Goal: Information Seeking & Learning: Learn about a topic

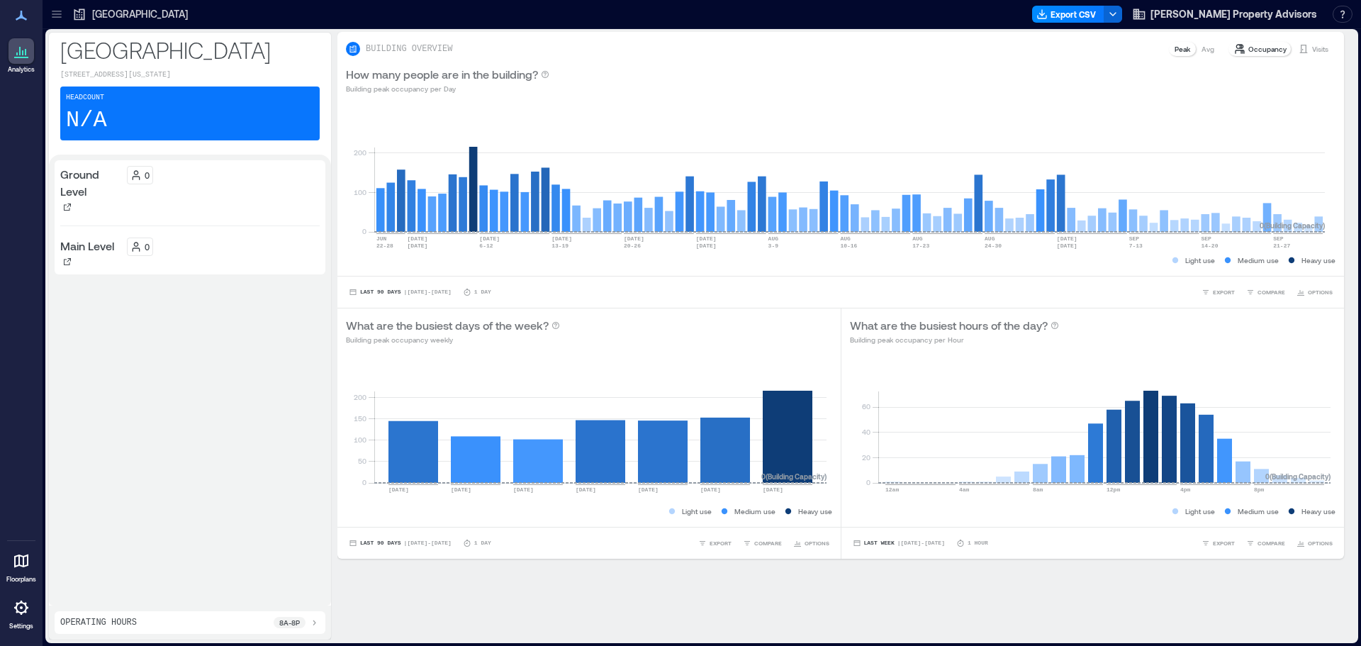
click at [1259, 48] on p "Occupancy" at bounding box center [1268, 48] width 38 height 11
click at [77, 188] on p "Ground Level" at bounding box center [90, 183] width 61 height 34
click at [25, 50] on icon at bounding box center [25, 52] width 1 height 6
click at [18, 565] on icon at bounding box center [21, 560] width 14 height 13
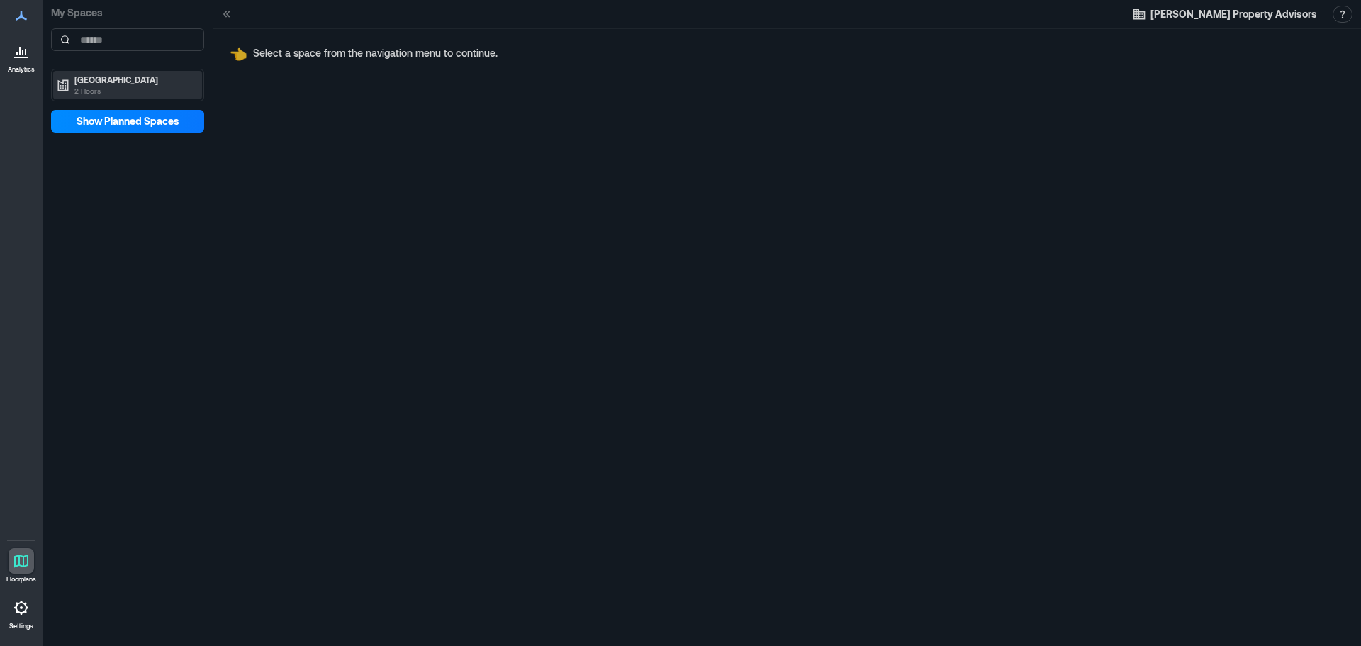
click at [88, 84] on p "[GEOGRAPHIC_DATA]" at bounding box center [133, 79] width 119 height 11
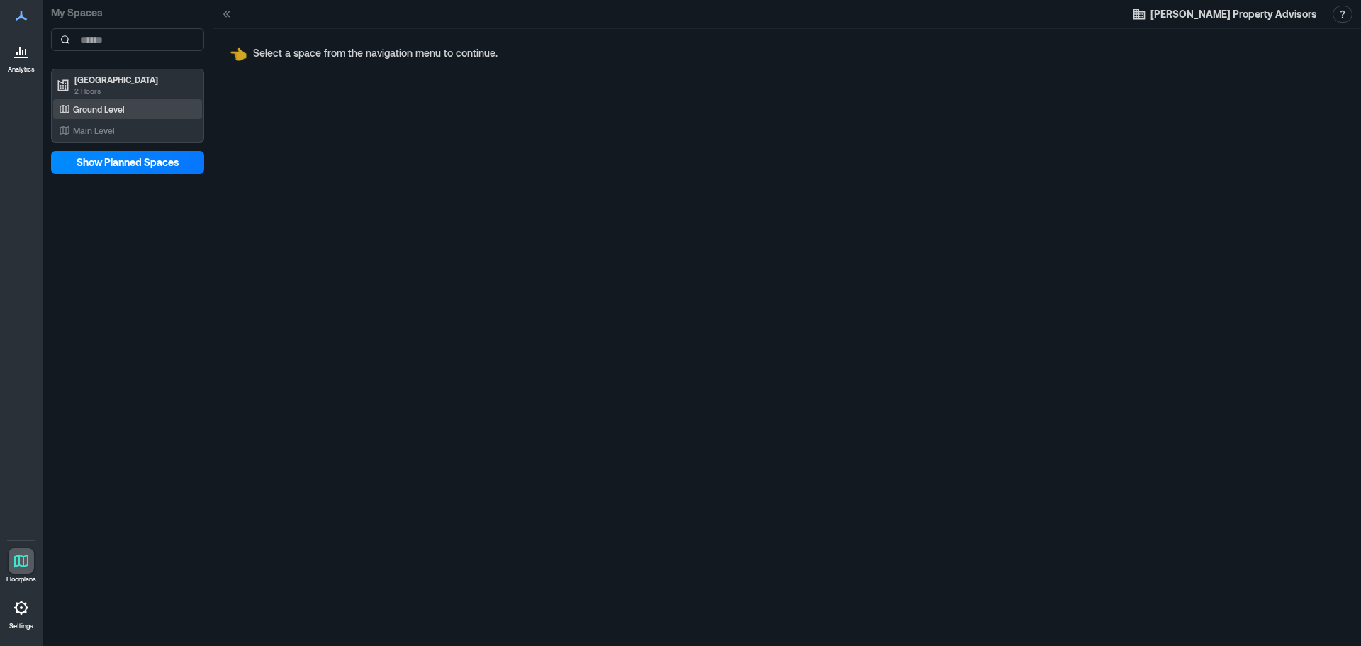
click at [93, 105] on p "Ground Level" at bounding box center [99, 109] width 52 height 11
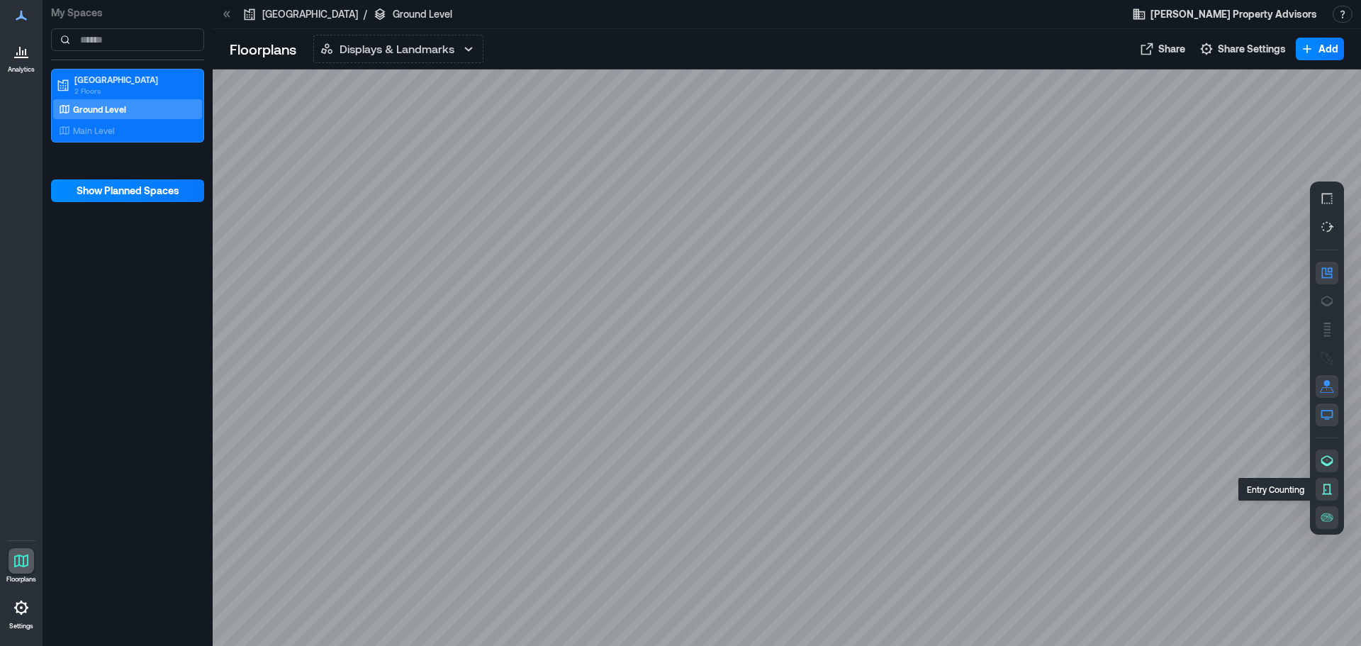
click at [1326, 483] on icon "button" at bounding box center [1327, 489] width 14 height 14
click at [1327, 518] on icon "button" at bounding box center [1326, 518] width 1 height 1
click at [1324, 274] on icon "button" at bounding box center [1327, 273] width 14 height 14
click at [1328, 413] on icon "button" at bounding box center [1327, 415] width 14 height 14
click at [143, 190] on span "Show Planned Spaces" at bounding box center [128, 191] width 103 height 14
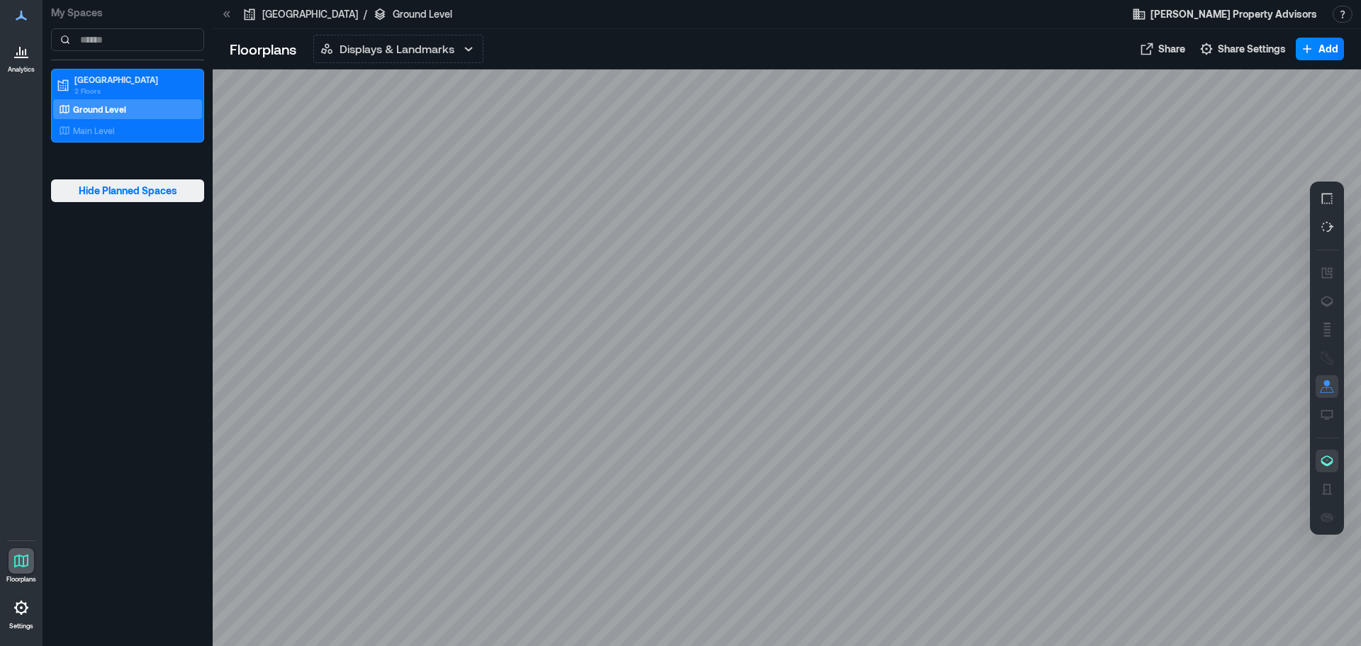
click at [143, 190] on span "Hide Planned Spaces" at bounding box center [128, 191] width 99 height 14
click at [108, 130] on p "Main Level" at bounding box center [94, 130] width 42 height 11
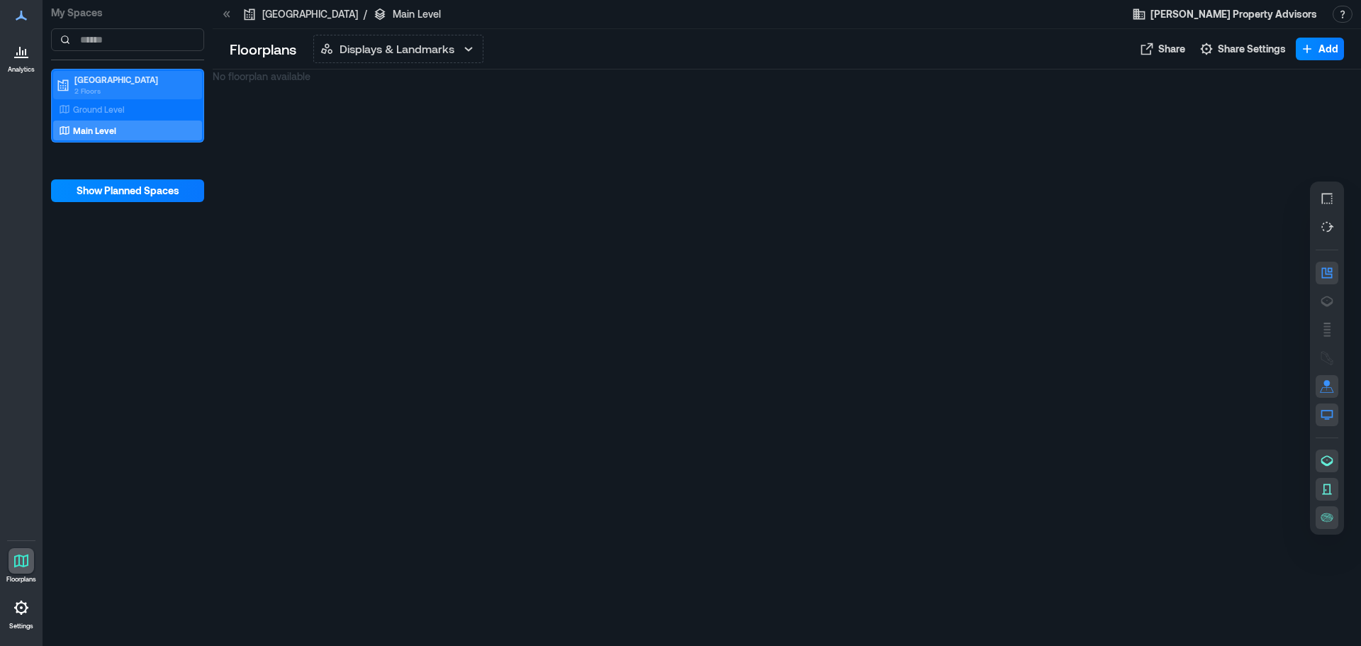
click at [111, 79] on p "[GEOGRAPHIC_DATA]" at bounding box center [133, 79] width 119 height 11
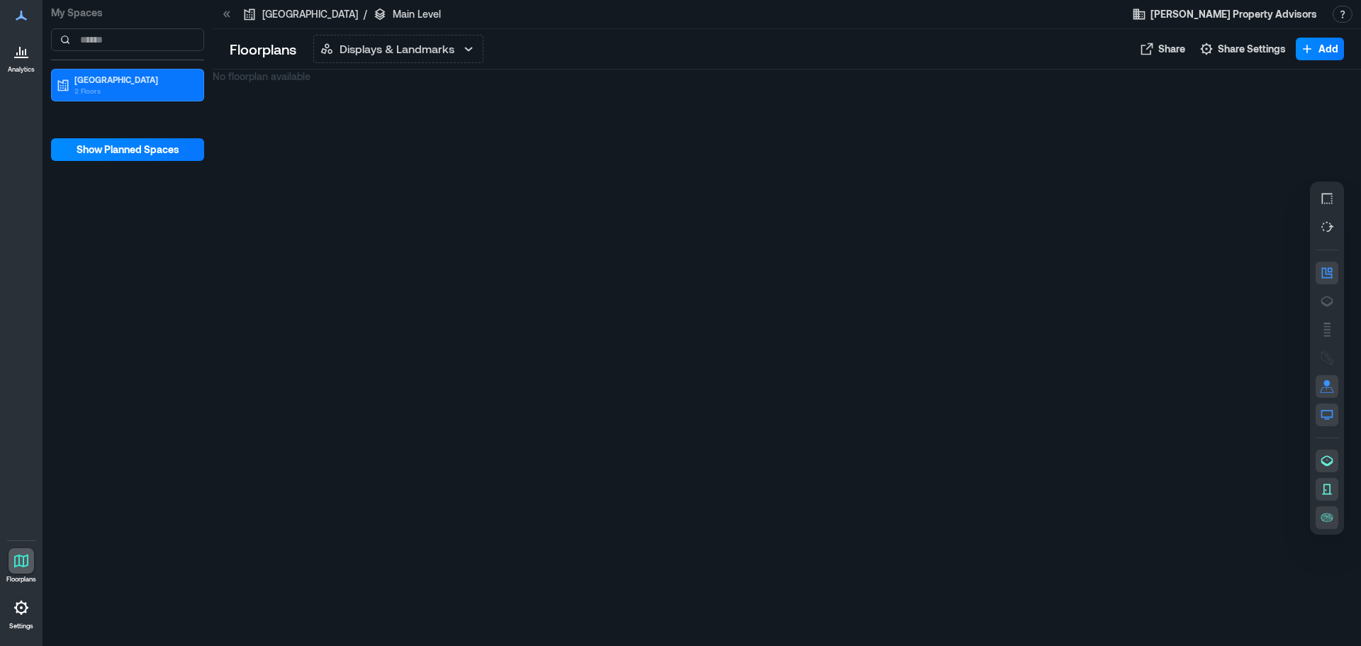
click at [393, 13] on p "Main Level" at bounding box center [417, 14] width 48 height 14
click at [21, 610] on icon at bounding box center [21, 607] width 17 height 17
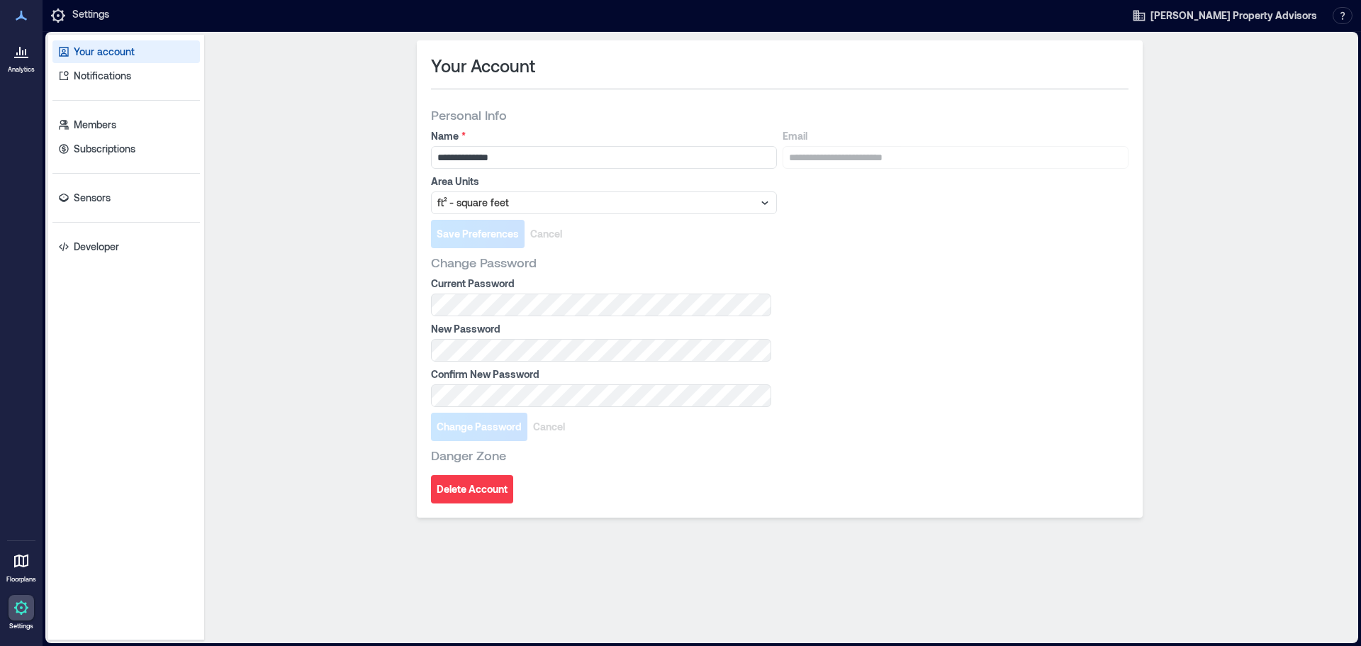
click at [23, 562] on icon at bounding box center [21, 560] width 14 height 13
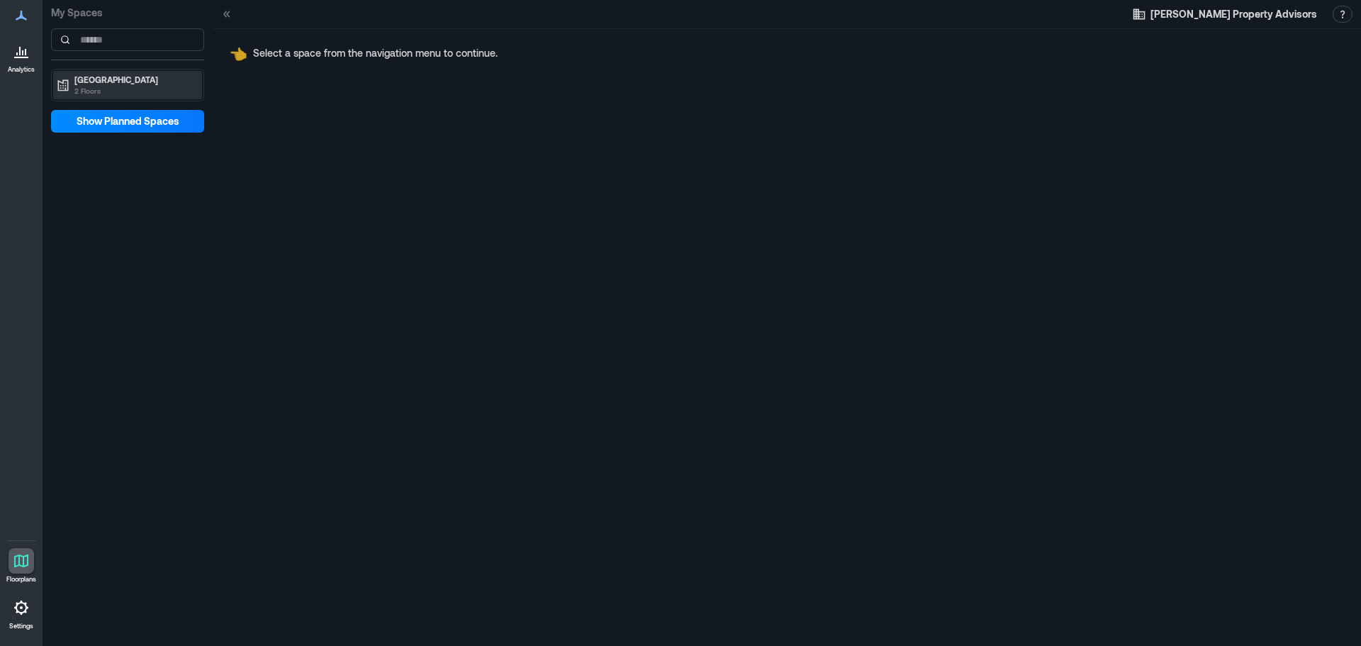
click at [113, 77] on p "[GEOGRAPHIC_DATA]" at bounding box center [133, 79] width 119 height 11
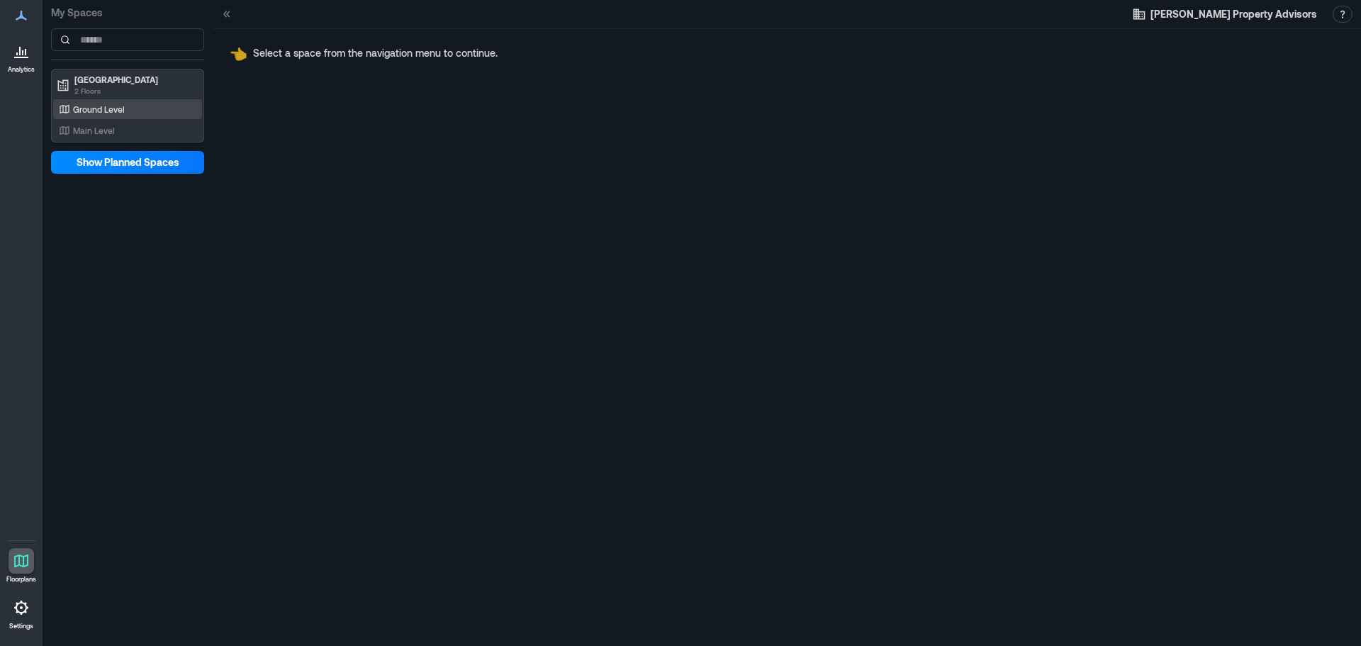
click at [120, 106] on p "Ground Level" at bounding box center [99, 109] width 52 height 11
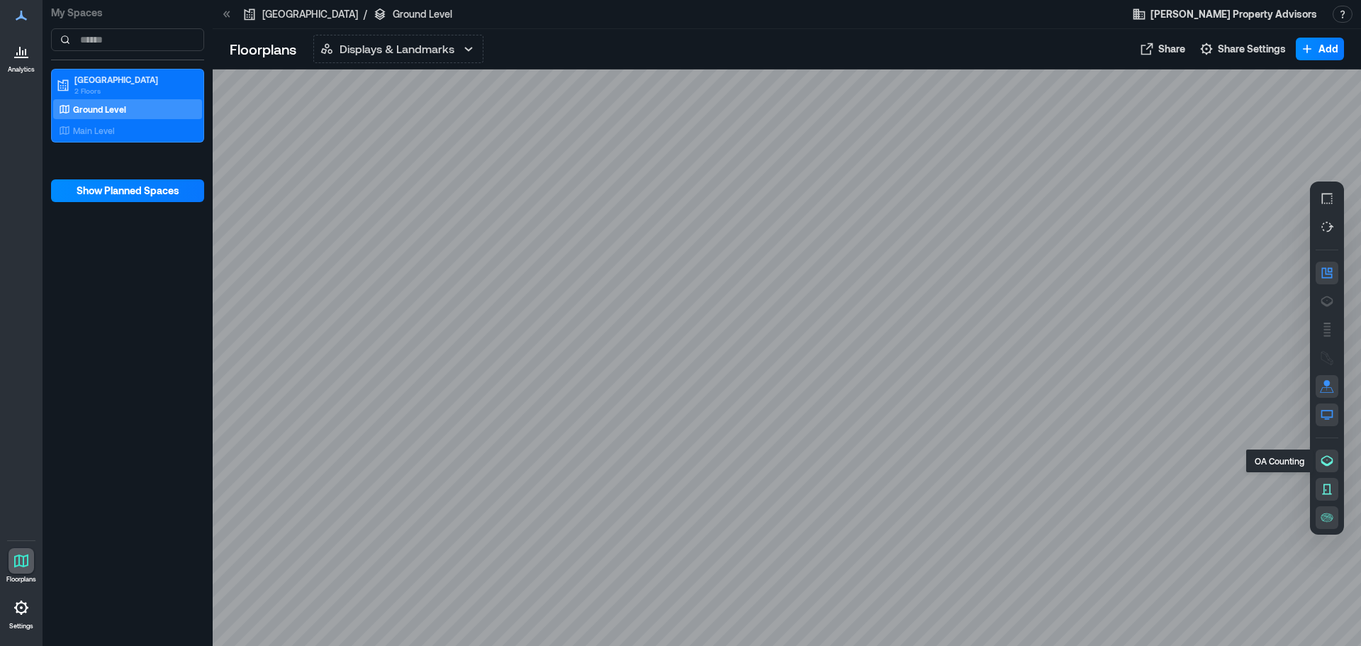
click at [1331, 464] on icon "button" at bounding box center [1328, 460] width 12 height 11
click at [1259, 48] on span "Share Settings" at bounding box center [1252, 49] width 68 height 14
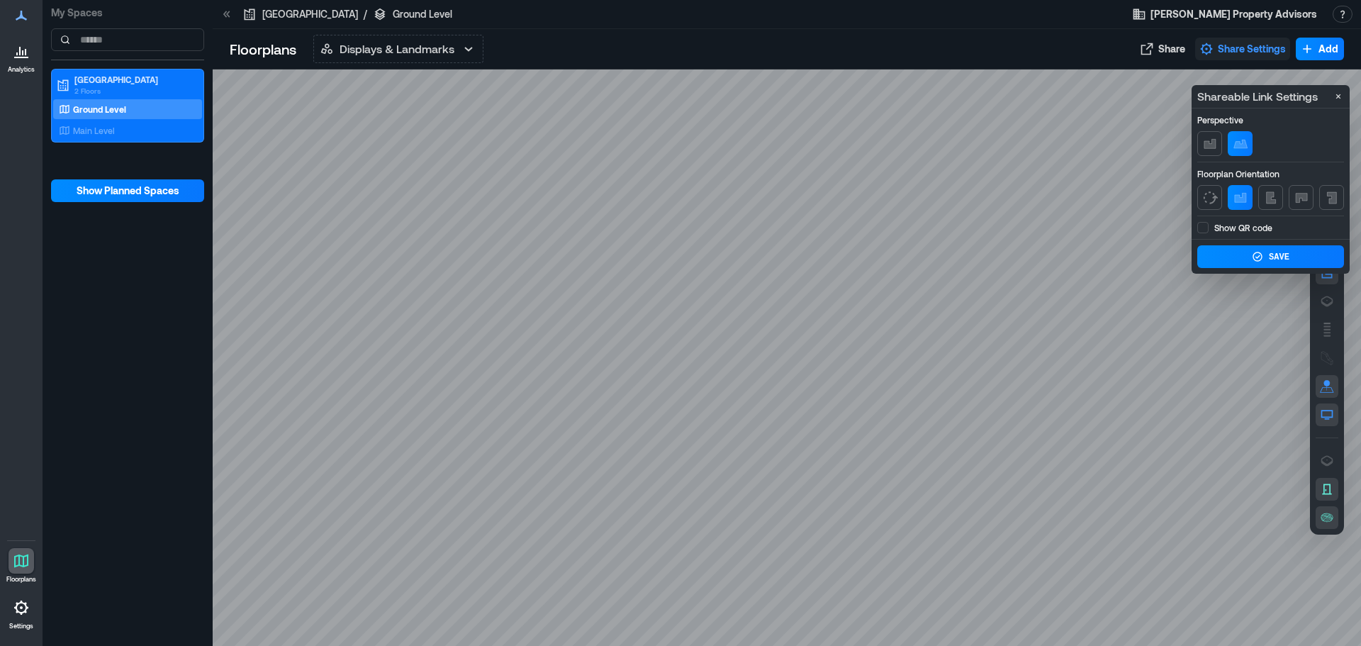
click at [1252, 49] on span "Share Settings" at bounding box center [1252, 49] width 68 height 14
click at [25, 63] on div at bounding box center [22, 51] width 26 height 26
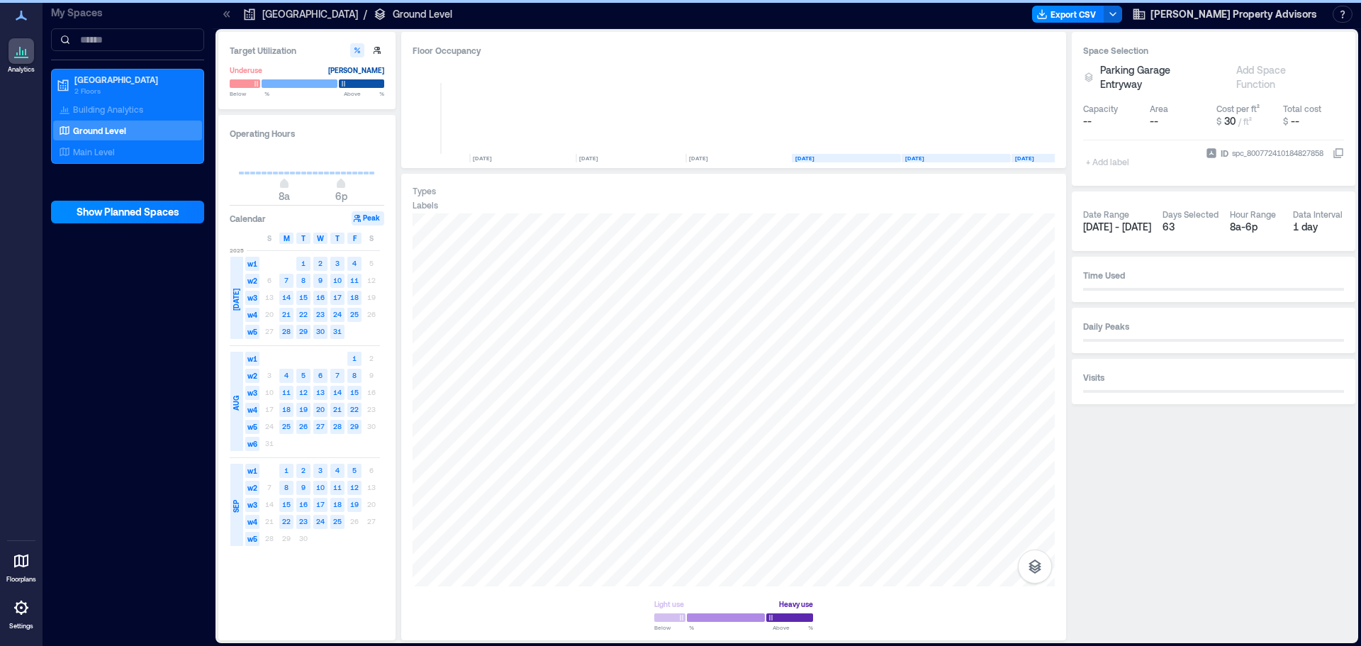
scroll to position [0, 6294]
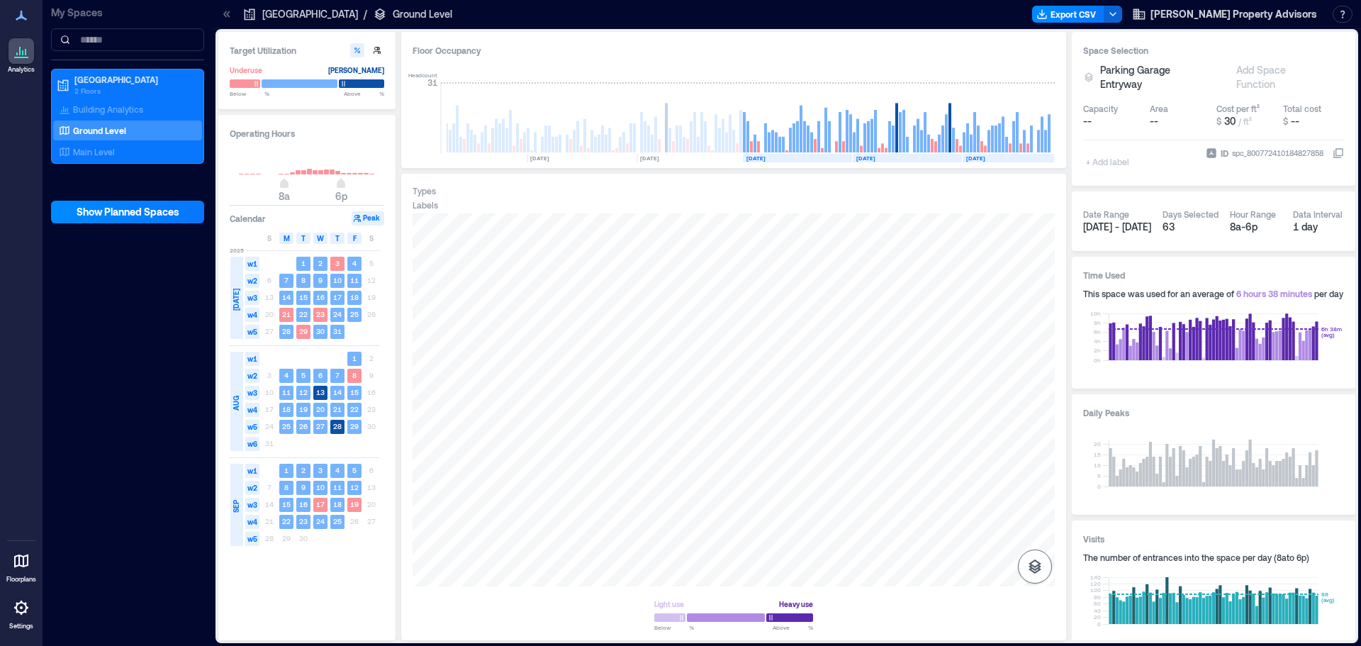
click at [1030, 569] on icon "button" at bounding box center [1035, 566] width 13 height 14
click at [1039, 497] on icon "button" at bounding box center [1035, 491] width 17 height 17
click at [501, 328] on div "A0DSR003" at bounding box center [734, 399] width 642 height 373
click at [670, 228] on p "A0DSR003" at bounding box center [671, 228] width 48 height 14
click at [802, 225] on span "Details" at bounding box center [800, 228] width 32 height 14
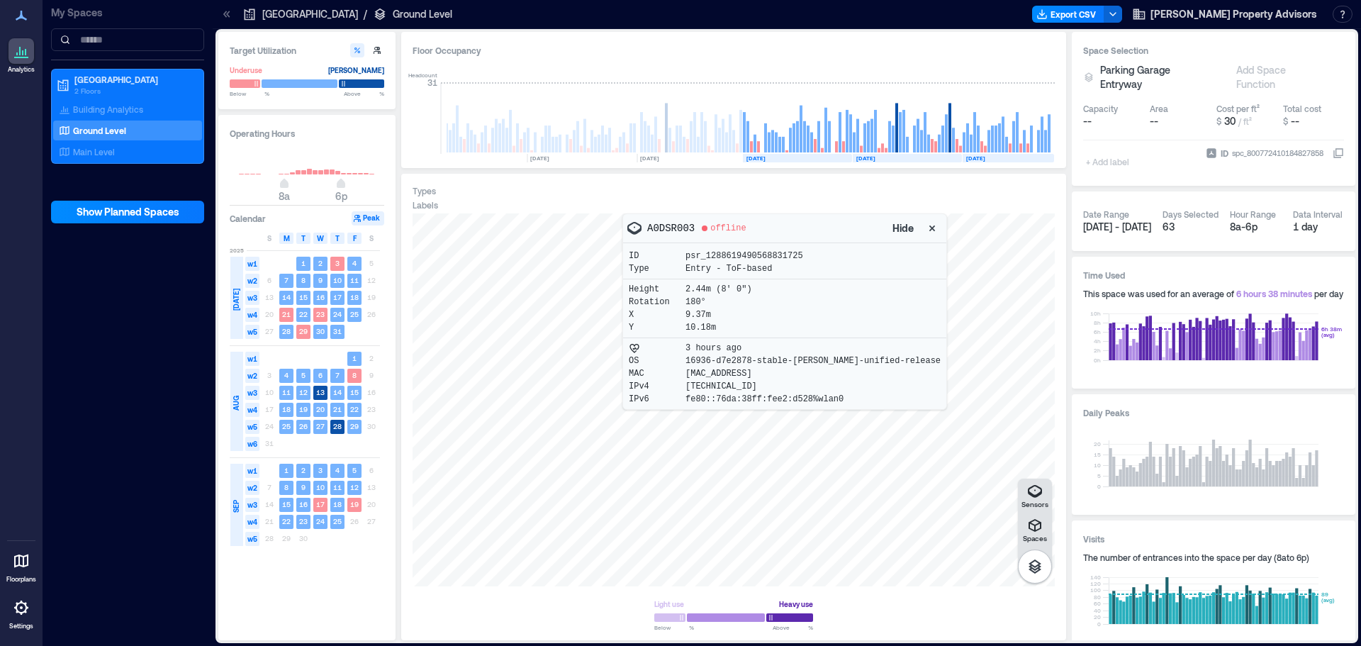
click at [915, 566] on div at bounding box center [734, 399] width 642 height 373
